Goal: Information Seeking & Learning: Find specific fact

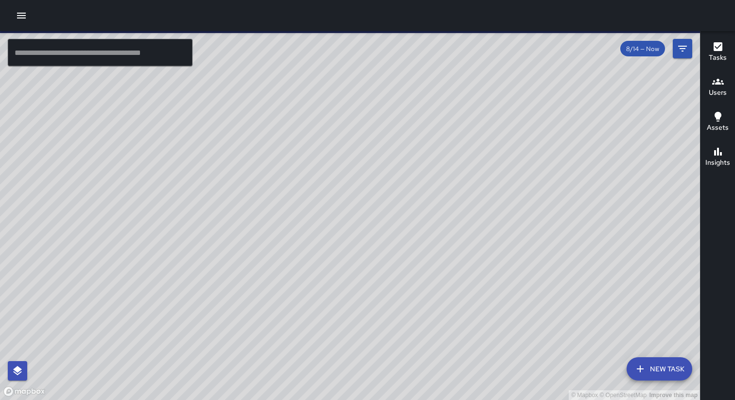
click at [23, 18] on icon "button" at bounding box center [21, 16] width 9 height 6
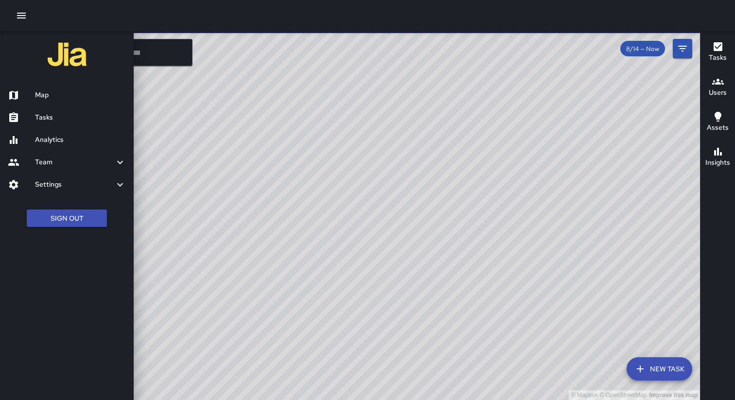
click at [64, 115] on h6 "Tasks" at bounding box center [80, 117] width 91 height 11
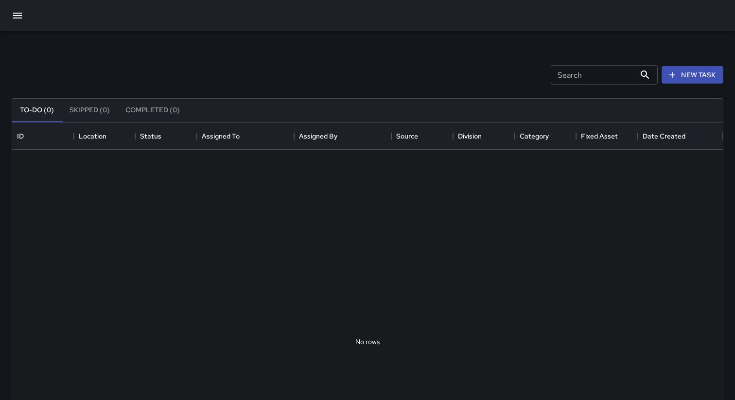
scroll to position [412, 711]
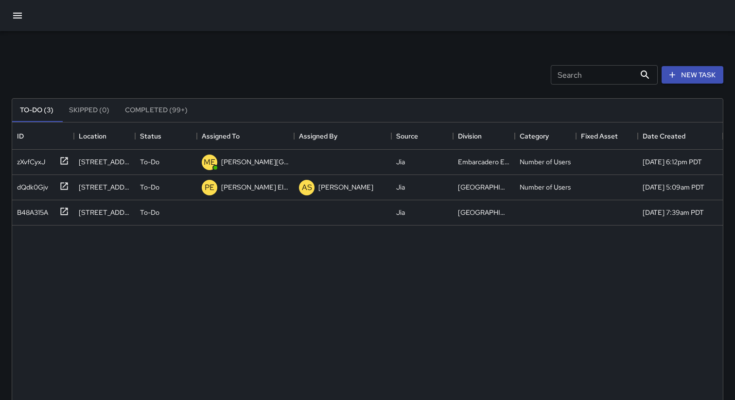
click at [13, 14] on icon "button" at bounding box center [18, 16] width 12 height 12
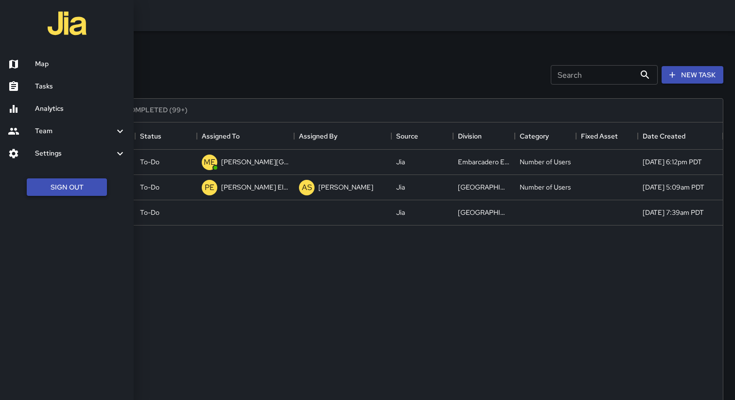
click at [58, 186] on button "Sign Out" at bounding box center [67, 187] width 80 height 18
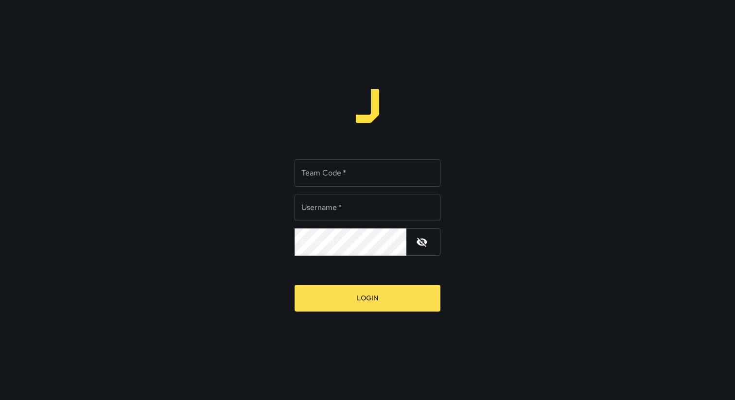
click at [345, 178] on input "Team Code   *" at bounding box center [368, 172] width 146 height 27
type input "*****"
type input "**********"
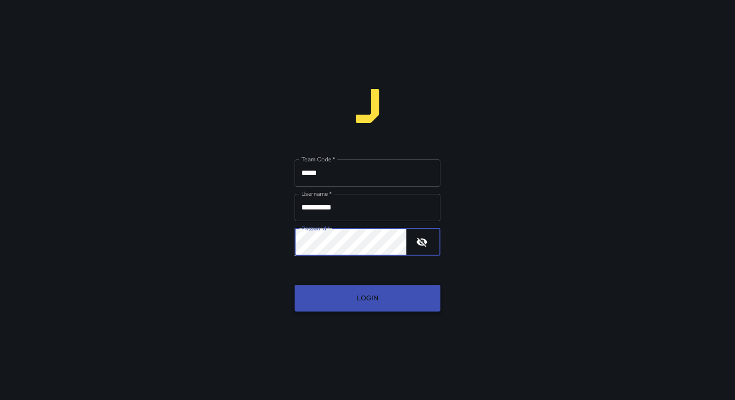
click at [351, 289] on button "Login" at bounding box center [368, 298] width 146 height 27
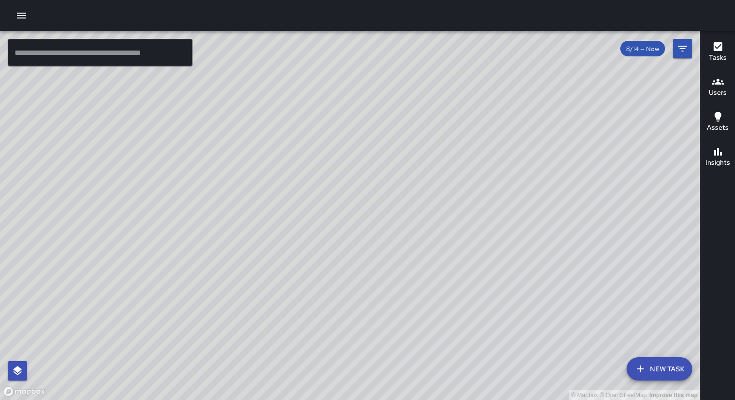
click at [18, 15] on icon "button" at bounding box center [22, 16] width 12 height 12
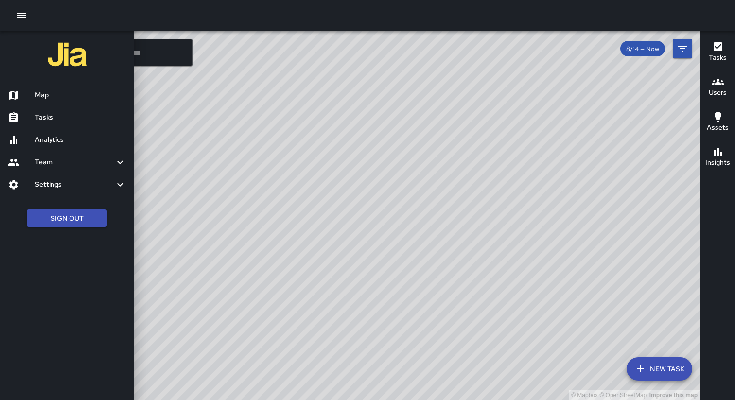
click at [47, 127] on link "Tasks" at bounding box center [67, 117] width 134 height 22
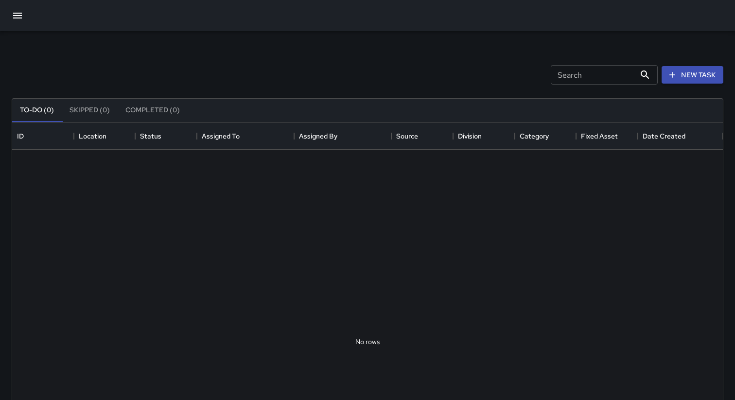
scroll to position [412, 711]
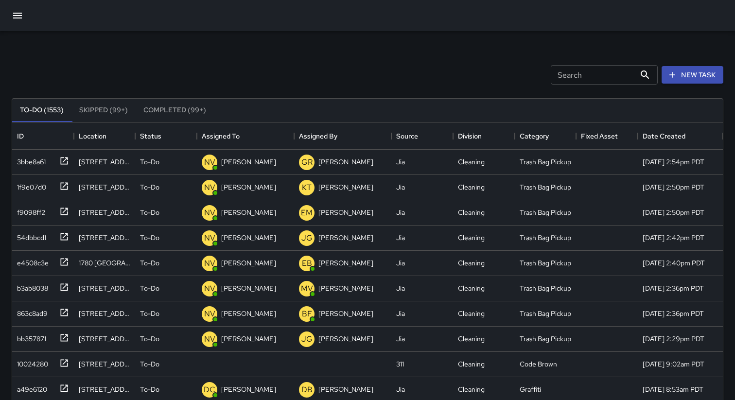
click at [194, 67] on div "Search Search New Task" at bounding box center [368, 75] width 716 height 51
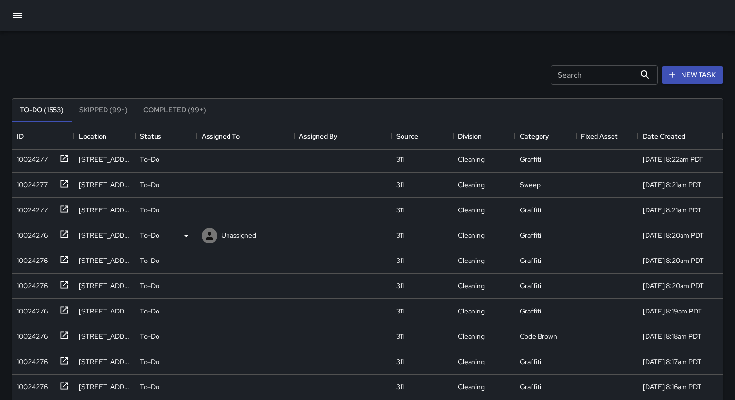
scroll to position [365, 0]
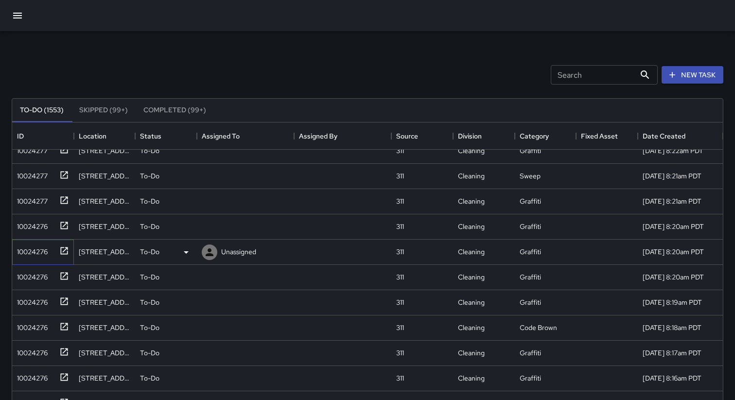
click at [30, 251] on div "10024276" at bounding box center [30, 250] width 35 height 14
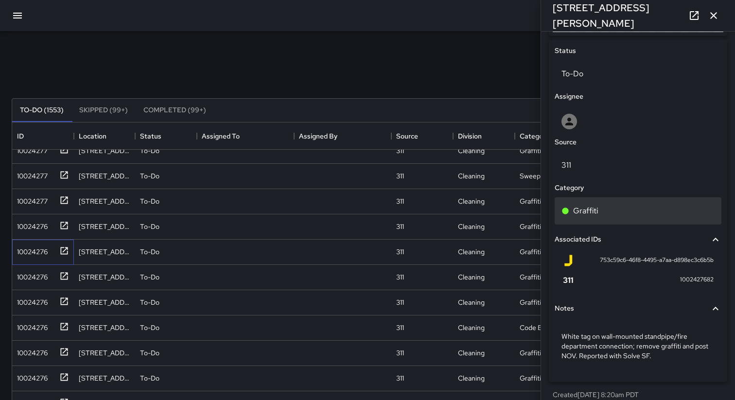
scroll to position [462, 0]
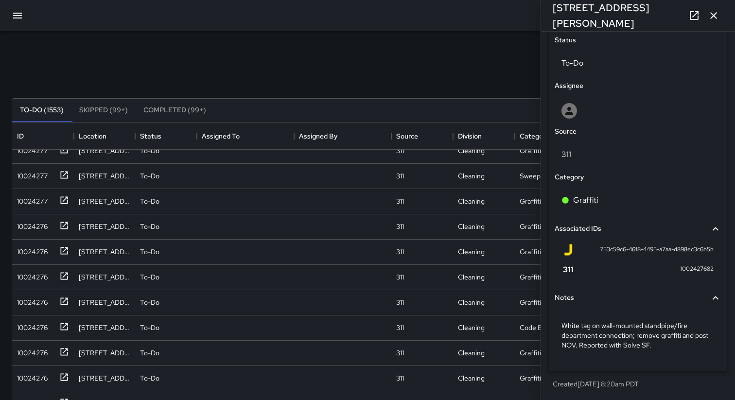
click at [715, 13] on icon "button" at bounding box center [714, 16] width 12 height 12
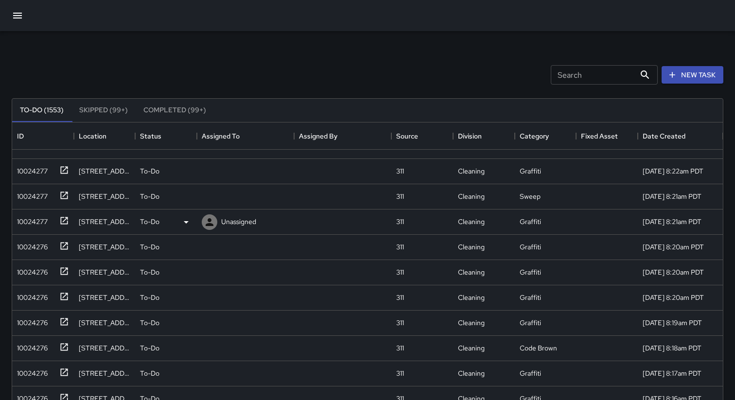
scroll to position [305, 0]
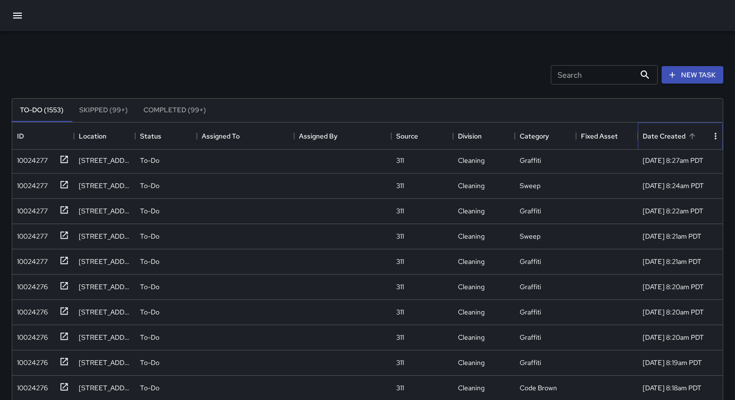
click at [668, 135] on div "Date Created" at bounding box center [664, 136] width 43 height 27
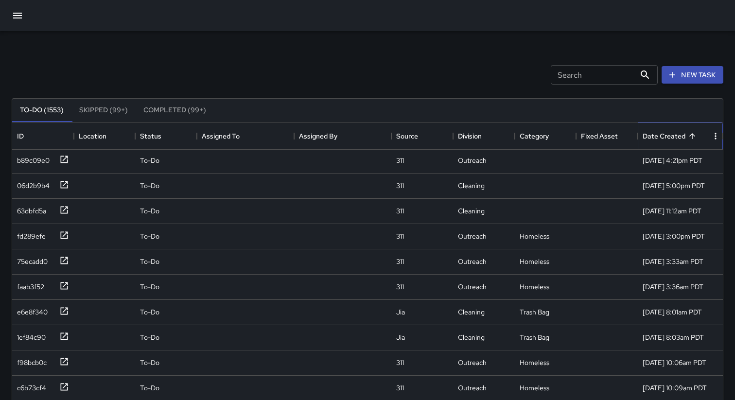
click at [682, 136] on div "Date Created" at bounding box center [664, 136] width 43 height 27
click at [679, 139] on div "Date Created" at bounding box center [664, 136] width 43 height 27
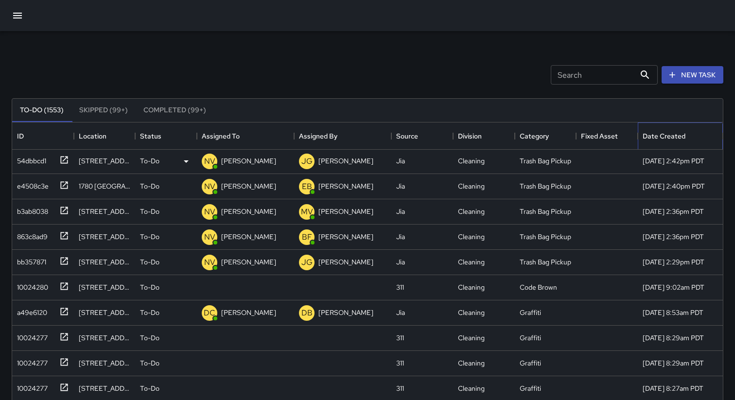
scroll to position [93, 0]
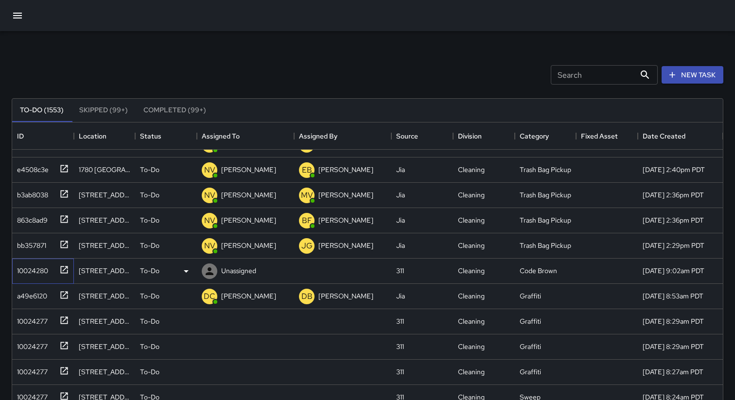
click at [42, 273] on div "10024280" at bounding box center [30, 269] width 35 height 14
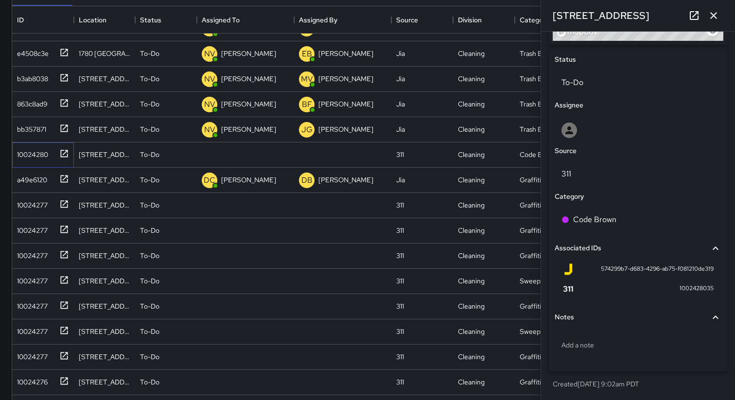
scroll to position [120, 0]
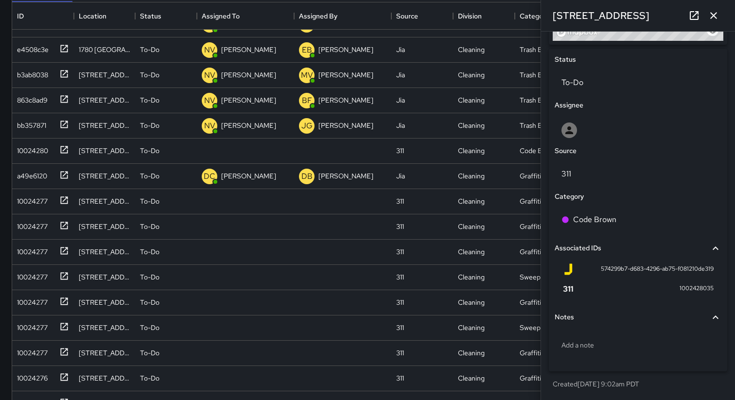
click at [720, 16] on button "button" at bounding box center [713, 15] width 19 height 19
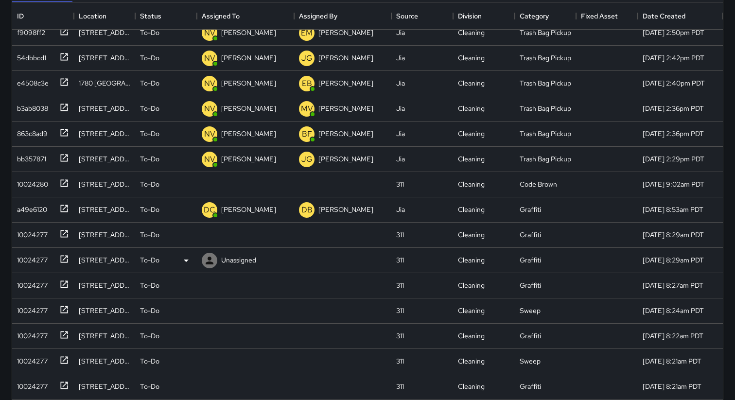
scroll to position [142, 0]
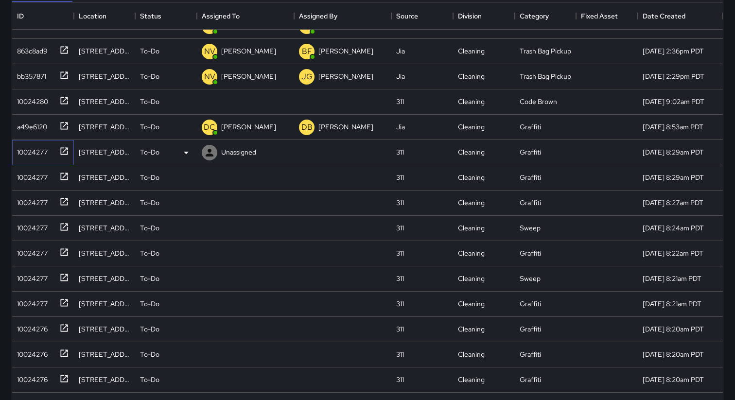
click at [33, 155] on div "10024277" at bounding box center [30, 150] width 35 height 14
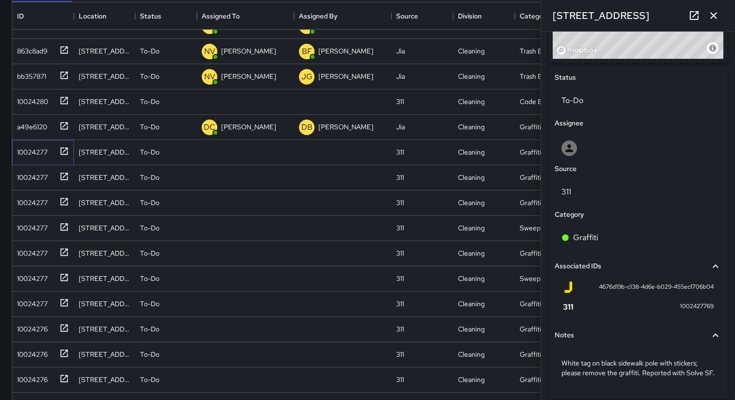
scroll to position [452, 0]
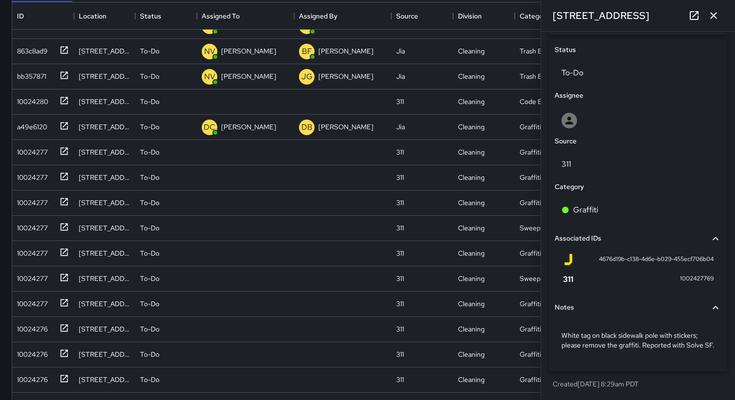
click at [714, 16] on icon "button" at bounding box center [713, 15] width 7 height 7
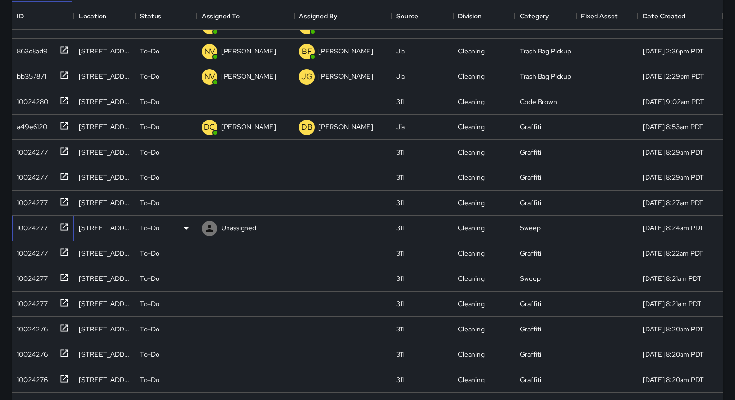
click at [32, 230] on div "10024277" at bounding box center [30, 226] width 35 height 14
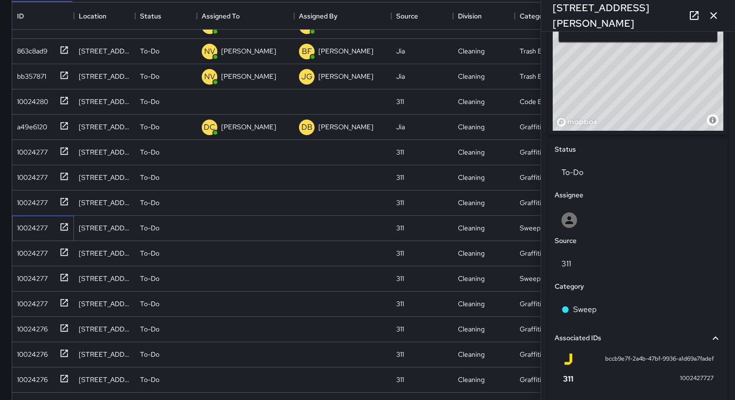
scroll to position [462, 0]
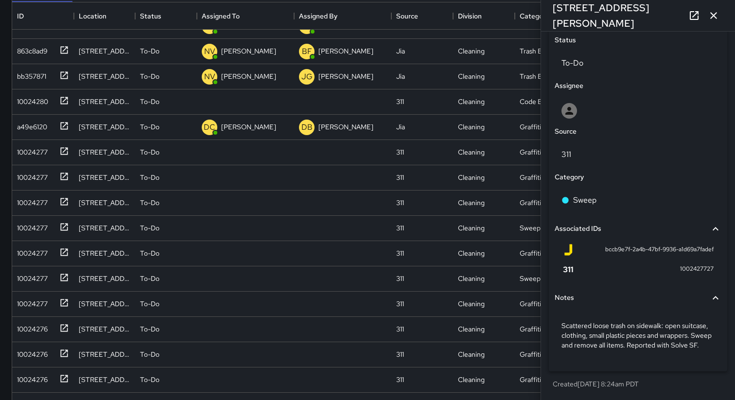
click at [711, 8] on button "button" at bounding box center [713, 15] width 19 height 19
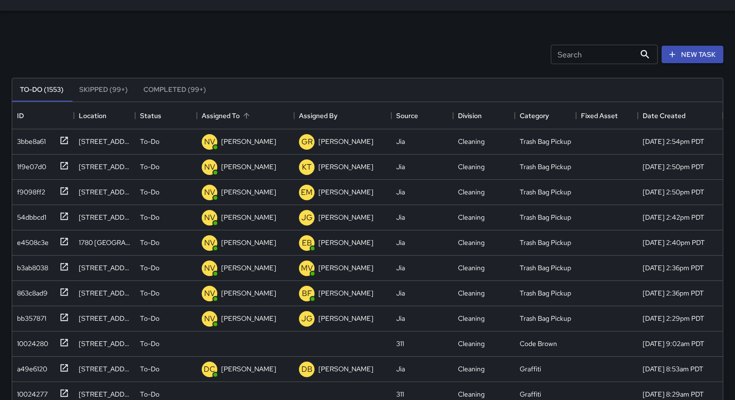
scroll to position [0, 0]
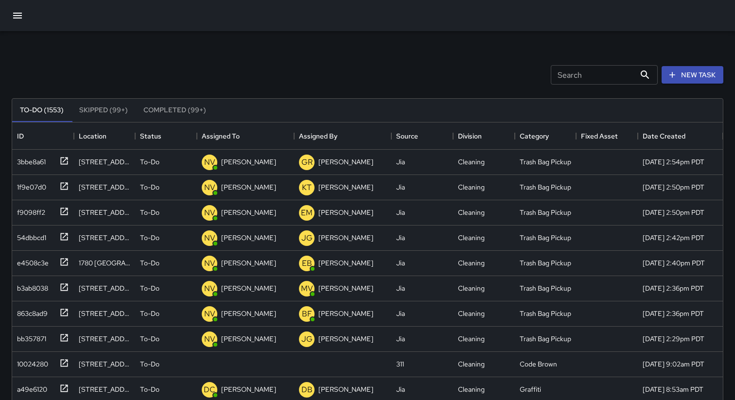
click at [175, 76] on div "Search Search New Task" at bounding box center [368, 75] width 716 height 51
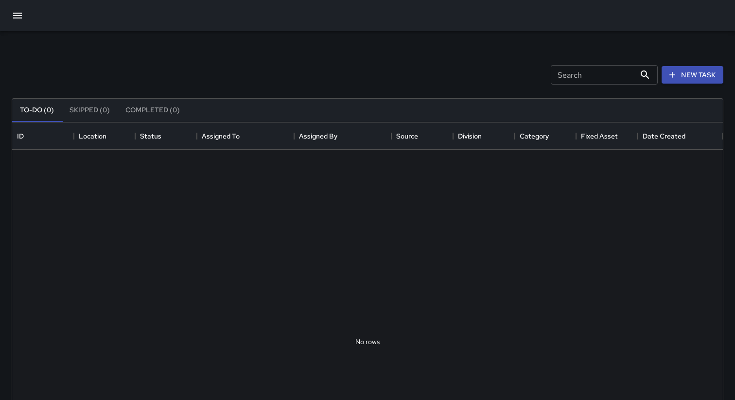
scroll to position [412, 711]
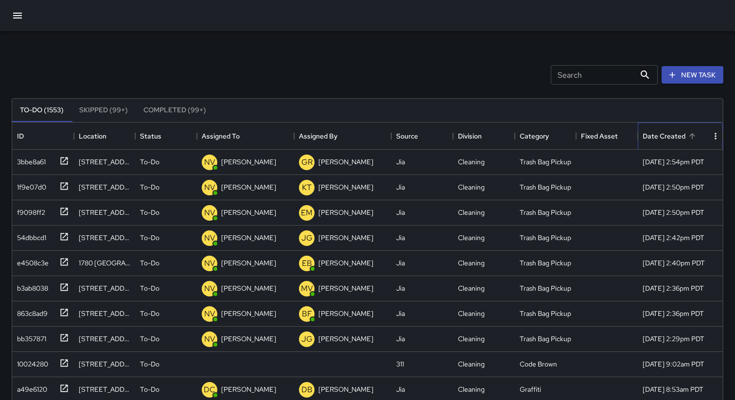
click at [664, 140] on div "Date Created" at bounding box center [664, 136] width 43 height 27
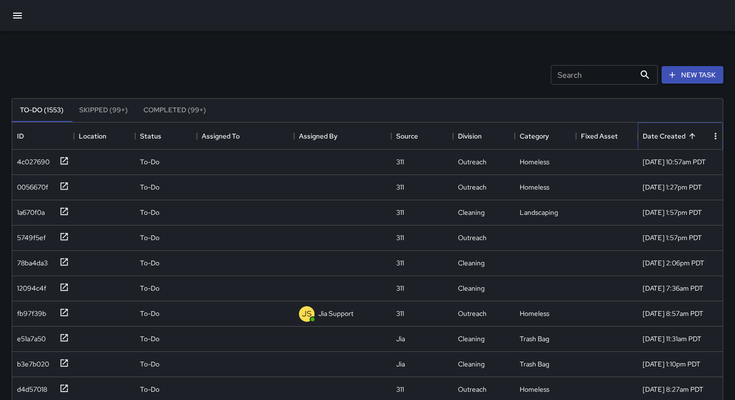
click at [664, 140] on div "Date Created" at bounding box center [664, 136] width 43 height 27
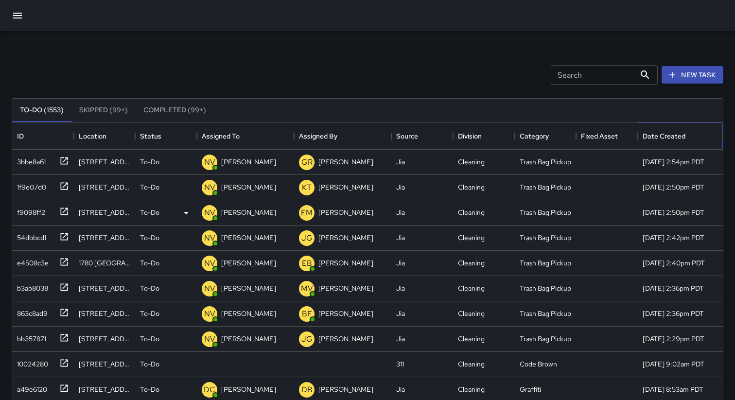
scroll to position [8, 0]
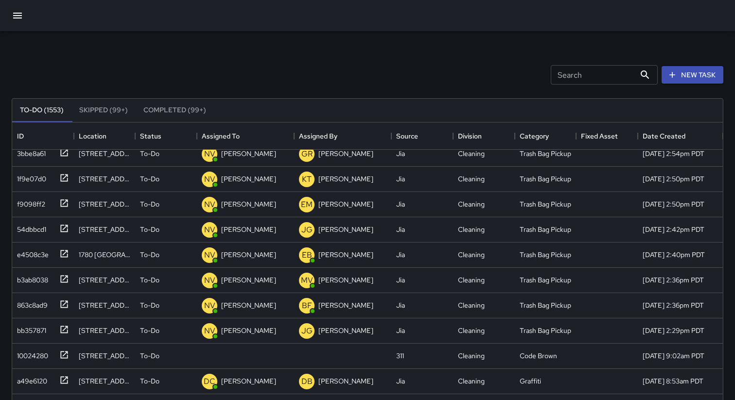
click at [94, 103] on button "Skipped (99+)" at bounding box center [103, 110] width 64 height 23
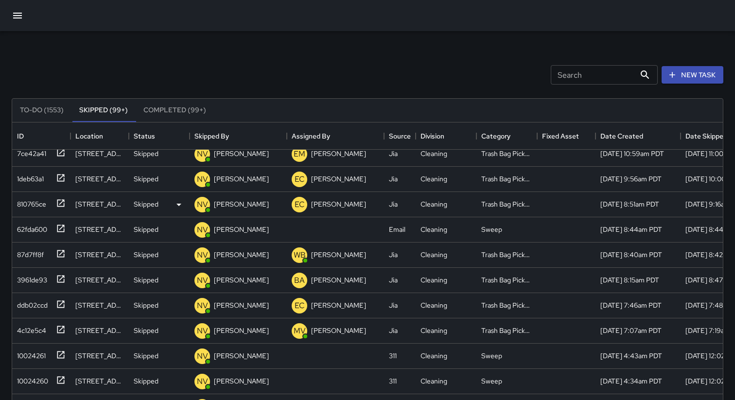
scroll to position [0, 0]
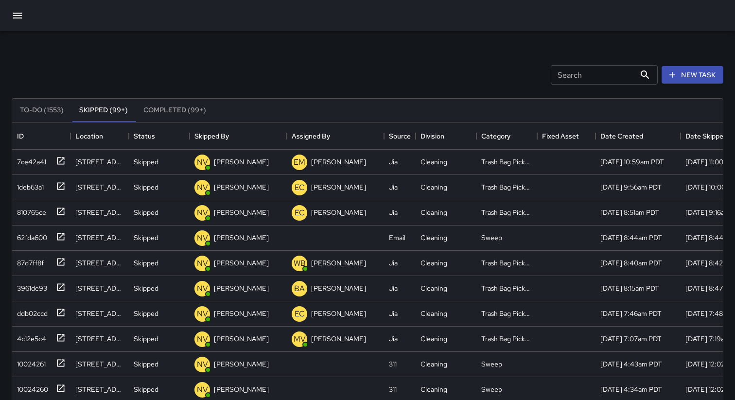
click at [188, 119] on button "Completed (99+)" at bounding box center [175, 110] width 78 height 23
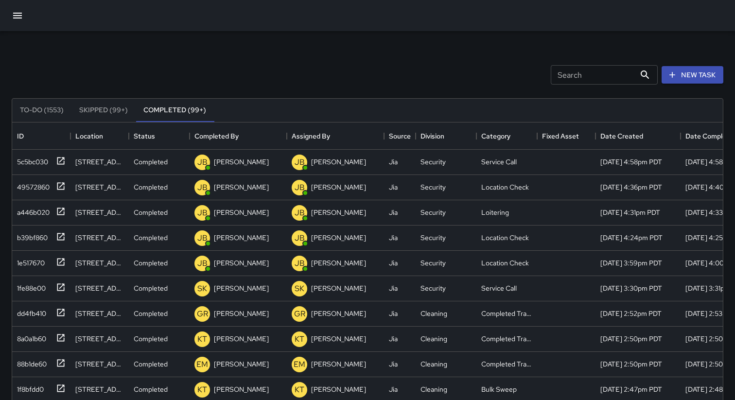
click at [41, 107] on button "To-Do (1553)" at bounding box center [41, 110] width 59 height 23
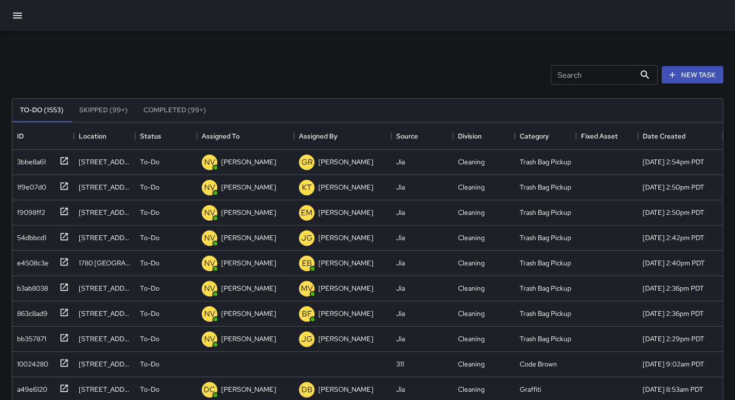
click at [239, 64] on div "Search Search New Task" at bounding box center [368, 75] width 716 height 51
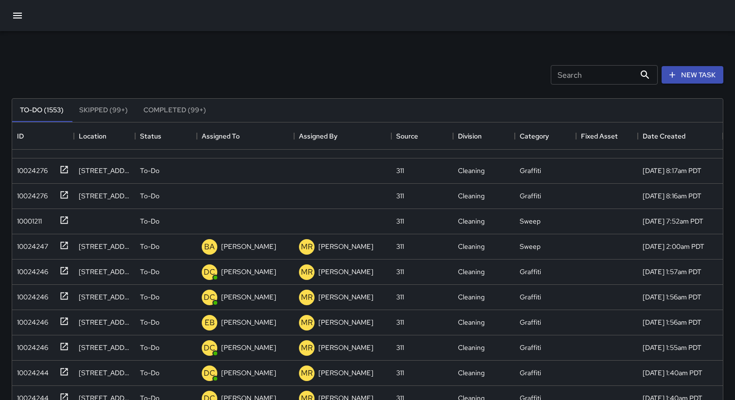
scroll to position [549, 0]
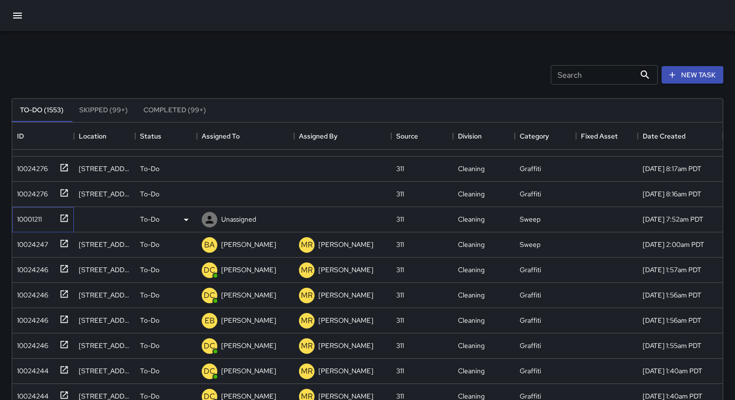
click at [29, 218] on div "10001211" at bounding box center [27, 218] width 29 height 14
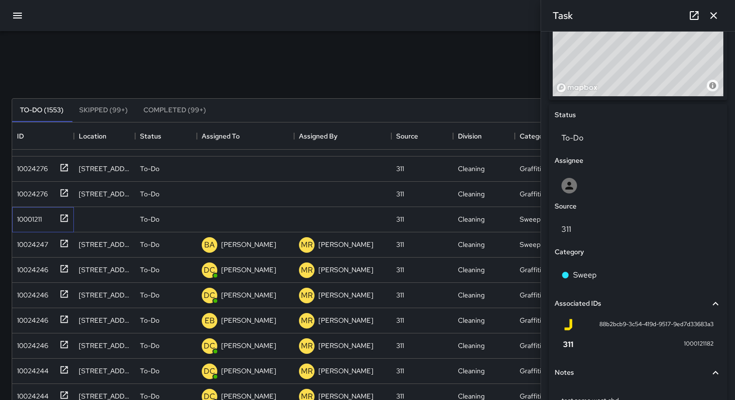
scroll to position [442, 0]
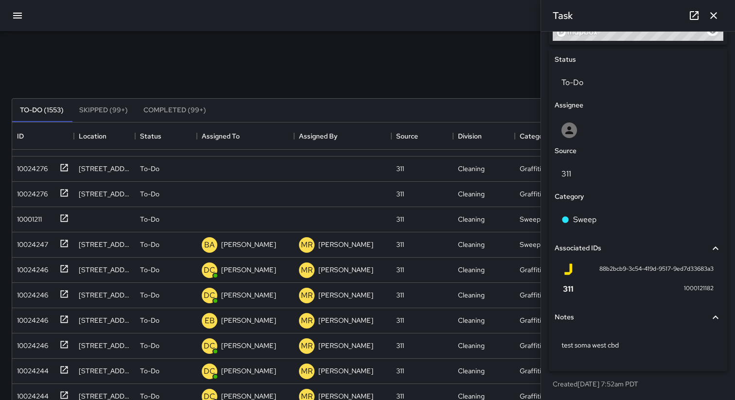
click at [692, 286] on span "1000121182" at bounding box center [699, 289] width 30 height 10
click at [623, 269] on span "88b2bcb9-3c54-419d-9517-9ed7d33683a3" at bounding box center [657, 270] width 114 height 10
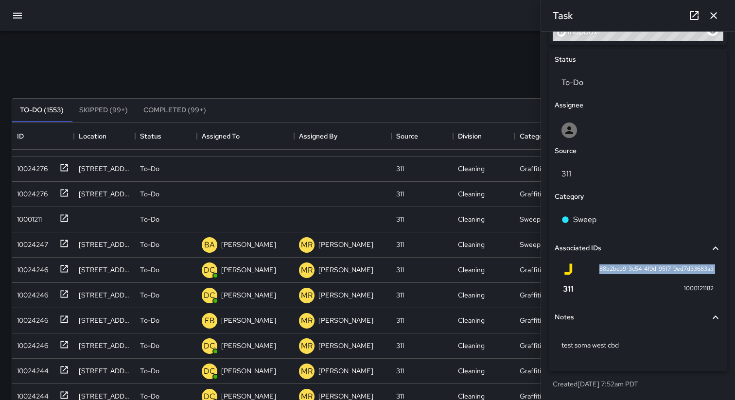
copy div "88b2bcb9-3c54-419d-9517-9ed7d33683a3"
click at [459, 66] on div "Search Search New Task" at bounding box center [368, 75] width 716 height 51
click at [482, 63] on div "Search Search New Task" at bounding box center [368, 75] width 716 height 51
click at [18, 21] on icon "button" at bounding box center [18, 16] width 12 height 12
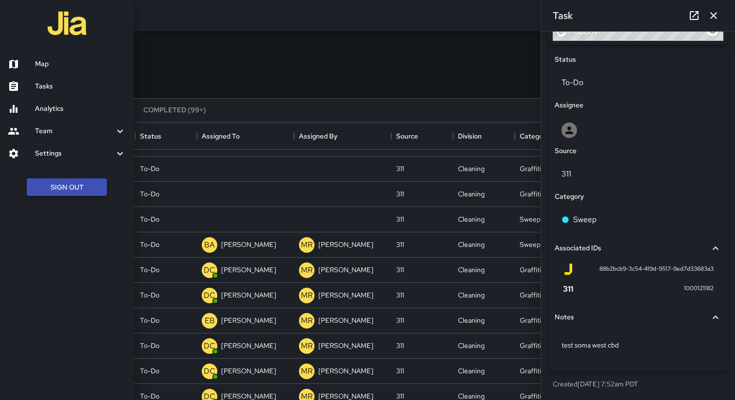
click at [55, 184] on button "Sign Out" at bounding box center [67, 187] width 80 height 18
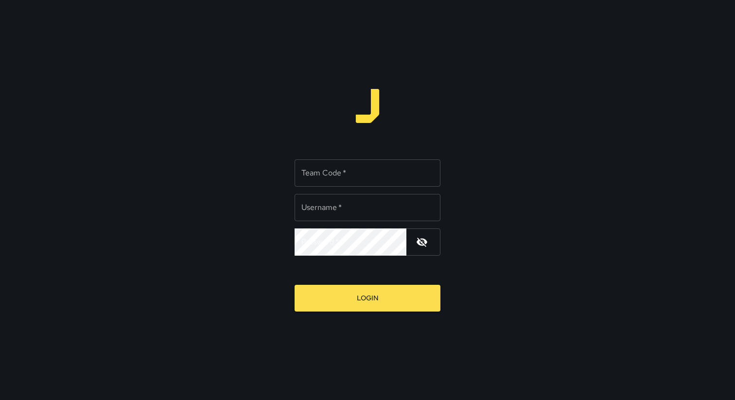
click at [317, 169] on div "Team Code   * Team Code   *" at bounding box center [368, 172] width 146 height 27
type input "*****"
click at [334, 208] on div "Username   * Username   *" at bounding box center [368, 207] width 146 height 27
type input "**********"
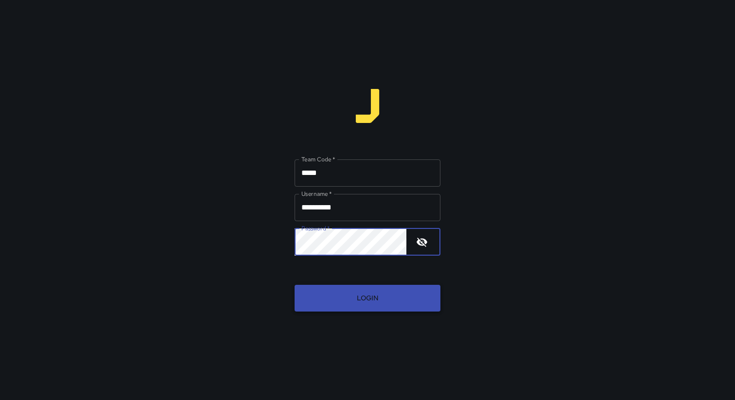
click at [327, 294] on button "Login" at bounding box center [368, 298] width 146 height 27
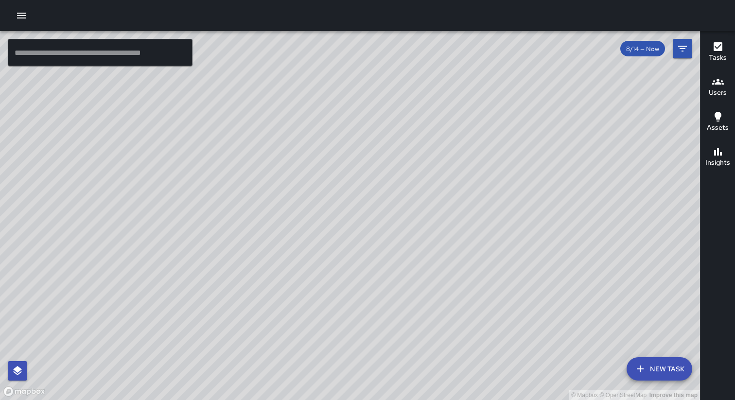
click at [17, 12] on icon "button" at bounding box center [22, 16] width 12 height 12
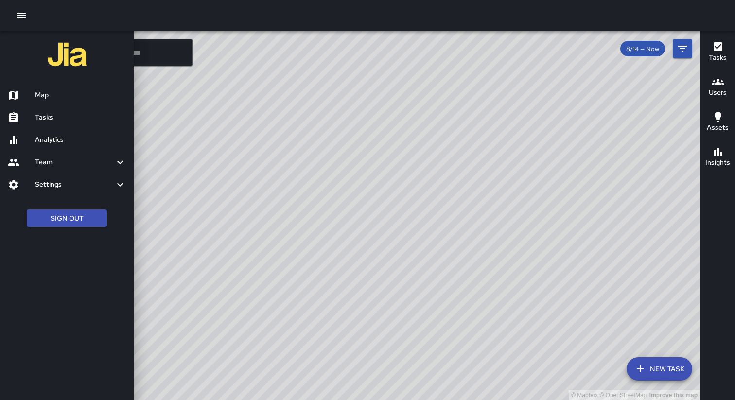
click at [44, 137] on h6 "Analytics" at bounding box center [80, 140] width 91 height 11
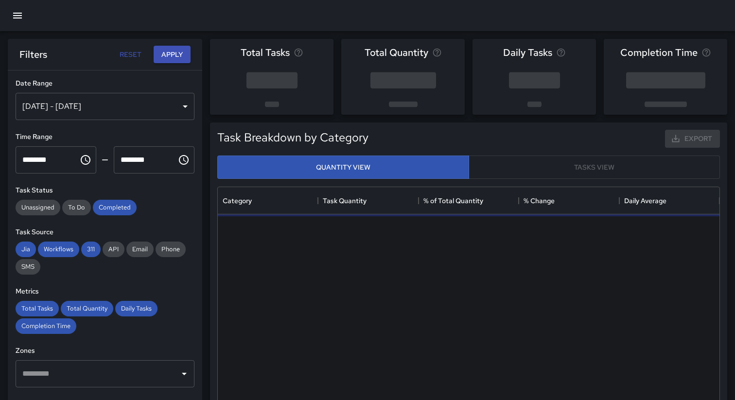
scroll to position [291, 502]
click at [17, 14] on icon "button" at bounding box center [18, 16] width 12 height 12
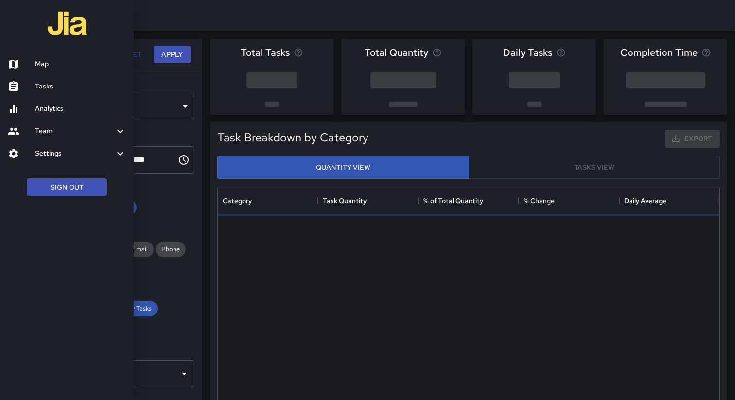
click at [34, 86] on div at bounding box center [21, 87] width 27 height 12
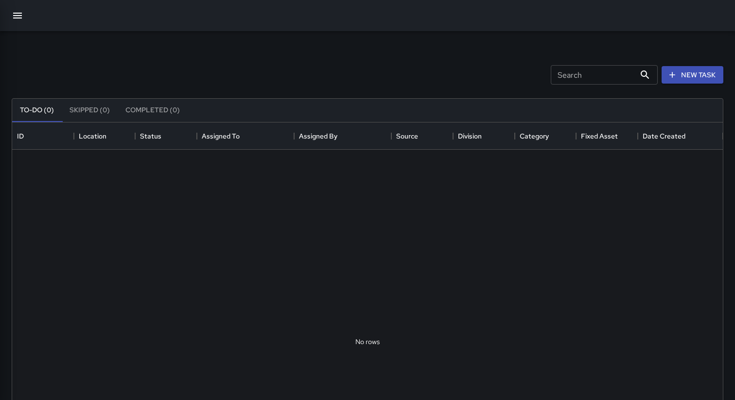
scroll to position [412, 711]
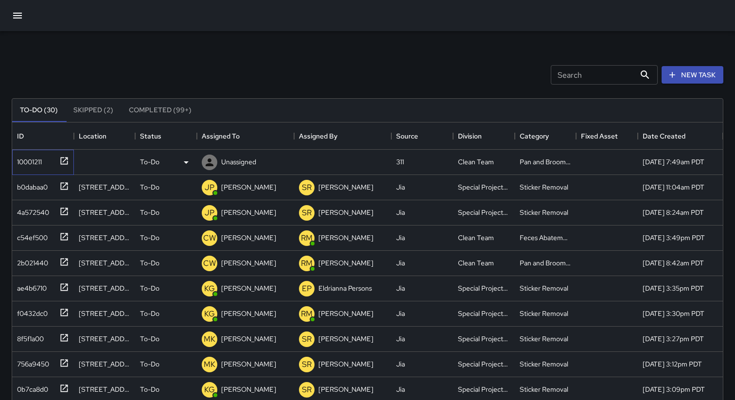
click at [36, 162] on div "10001211" at bounding box center [27, 160] width 29 height 14
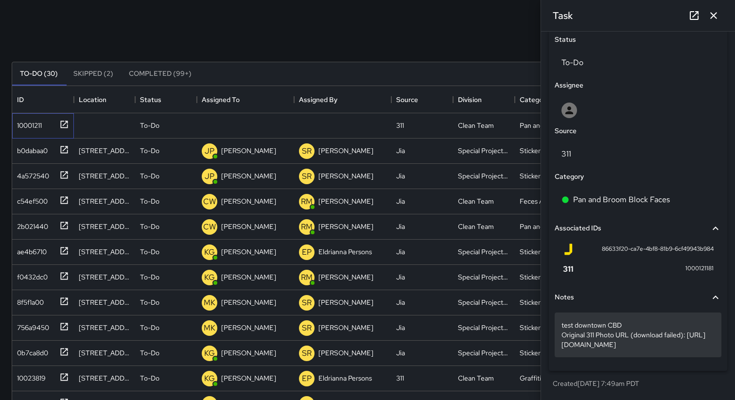
scroll to position [42, 0]
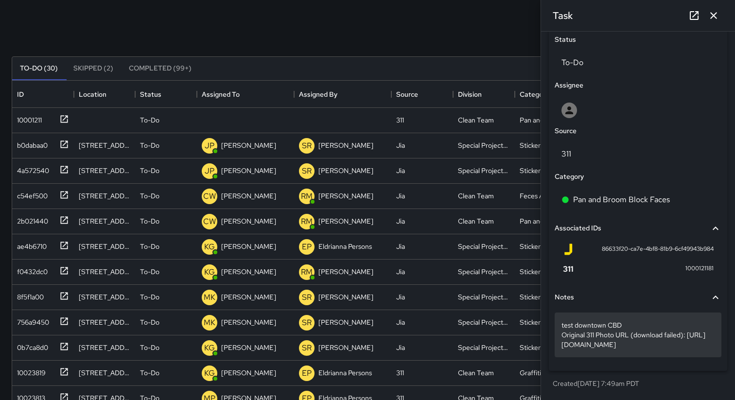
click at [602, 328] on p "test downtown CBD Original 311 Photo URL (download failed): https://sanfrancisc…" at bounding box center [638, 334] width 153 height 29
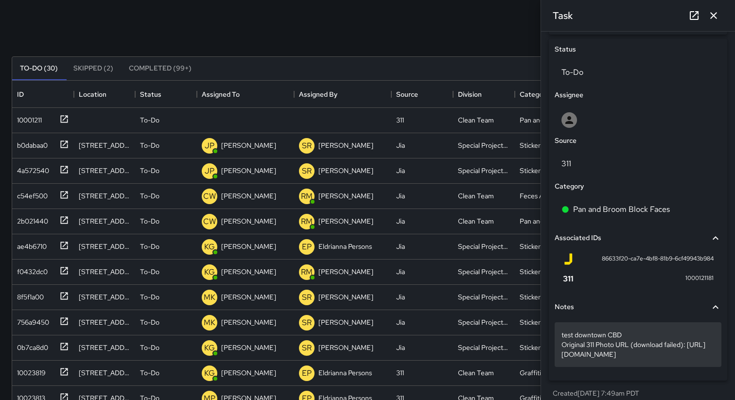
drag, startPoint x: 714, startPoint y: 374, endPoint x: 557, endPoint y: 353, distance: 158.0
click at [557, 353] on div "test downtown CBD Original 311 Photo URL (download failed): https://sanfrancisc…" at bounding box center [638, 344] width 167 height 45
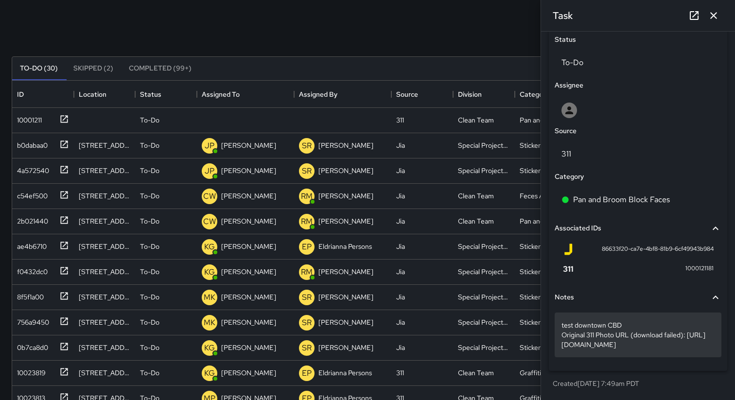
drag, startPoint x: 713, startPoint y: 345, endPoint x: 559, endPoint y: 330, distance: 154.9
click at [559, 330] on div "test downtown CBD Original 311 Photo URL (download failed): https://sanfrancisc…" at bounding box center [638, 335] width 167 height 45
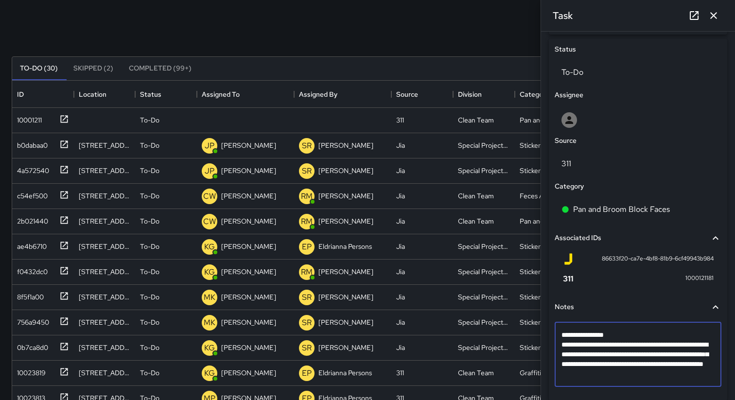
drag, startPoint x: 562, startPoint y: 354, endPoint x: 710, endPoint y: 371, distance: 149.7
click at [710, 371] on textarea "**********" at bounding box center [638, 354] width 153 height 49
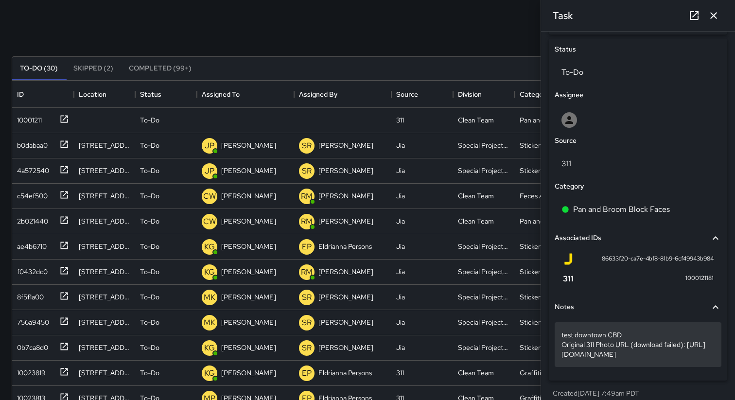
click at [600, 359] on p "test downtown CBD Original 311 Photo URL (download failed): https://sanfrancisc…" at bounding box center [638, 344] width 153 height 29
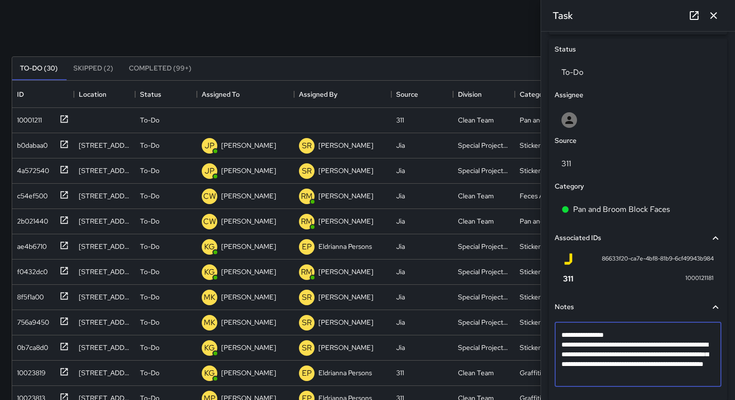
click at [632, 360] on textarea "**********" at bounding box center [638, 354] width 153 height 49
click at [551, 312] on div "**********" at bounding box center [638, 219] width 178 height 362
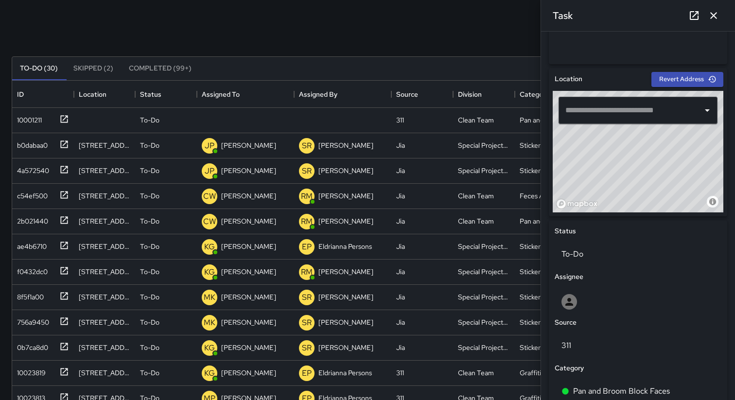
scroll to position [0, 0]
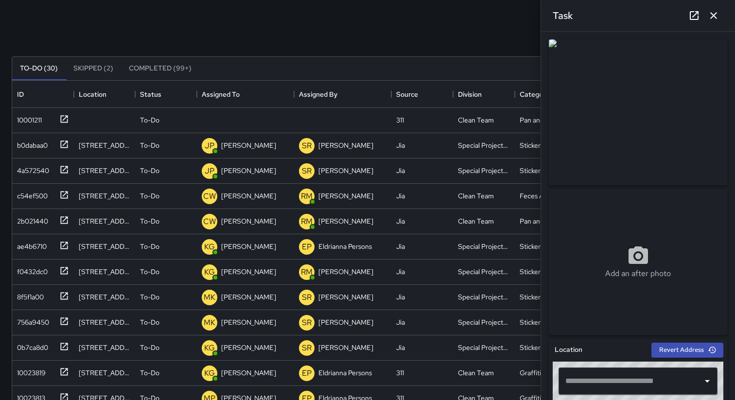
click at [600, 90] on img at bounding box center [638, 112] width 178 height 146
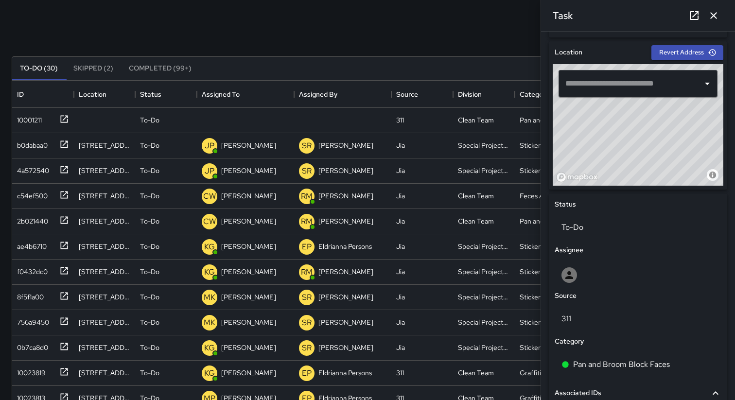
scroll to position [481, 0]
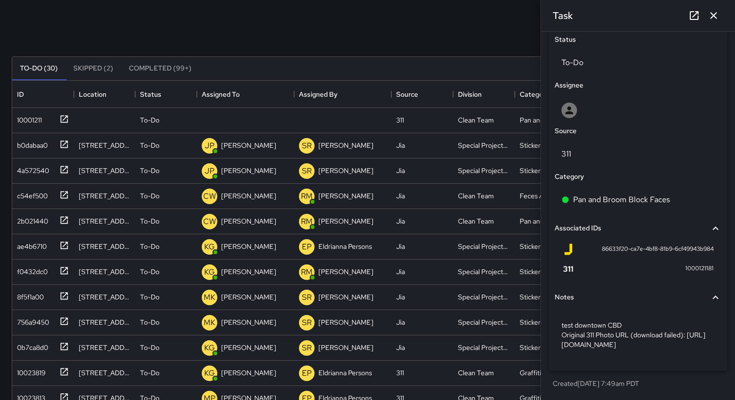
click at [625, 245] on span "86633f20-ca7e-4bf8-81b9-6cf49943b984" at bounding box center [658, 250] width 112 height 10
copy div "86633f20-ca7e-4bf8-81b9-6cf49943b984"
